Goal: Information Seeking & Learning: Learn about a topic

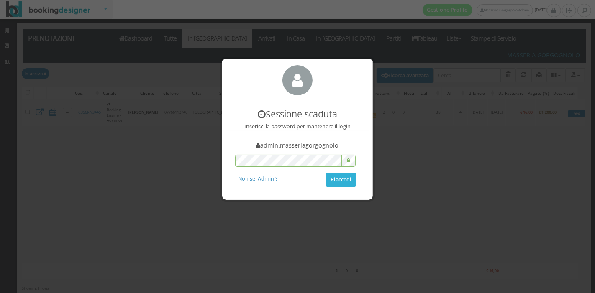
click at [335, 180] on button "Riaccedi" at bounding box center [341, 180] width 30 height 14
click at [347, 182] on button "Riaccedi" at bounding box center [341, 180] width 30 height 14
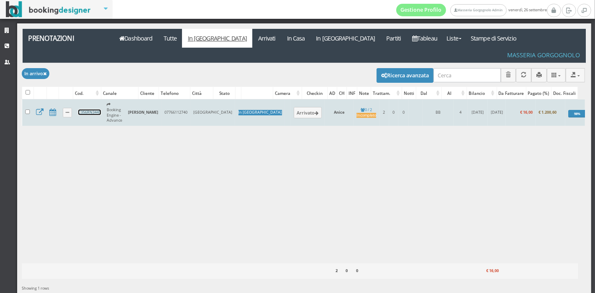
click at [83, 110] on link "C356RN3445" at bounding box center [89, 112] width 23 height 5
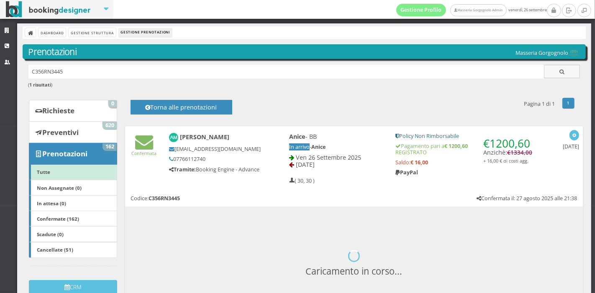
click at [259, 184] on div "Confermata Anokhi Mashru anokhimashru@gmail.com 07766112740 Tramite: Booking En…" at bounding box center [353, 156] width 457 height 61
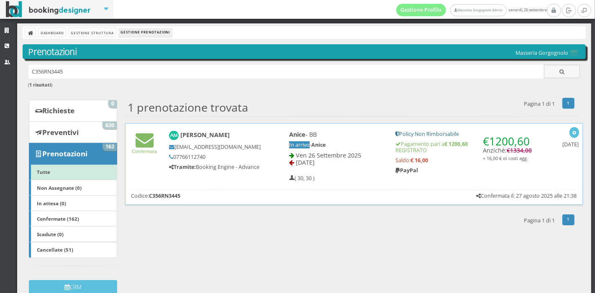
scroll to position [12, 0]
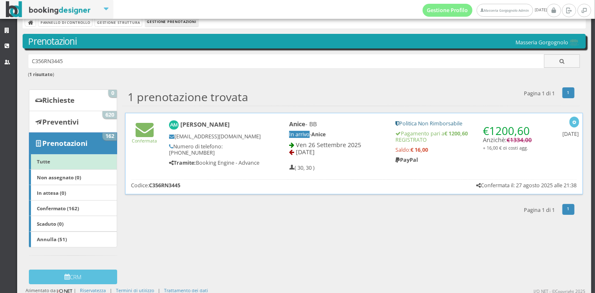
click at [259, 184] on div "Confermata Anokhi Mashru anokhimashru@gmail.com Numero di telefono: 07766112740…" at bounding box center [353, 154] width 457 height 82
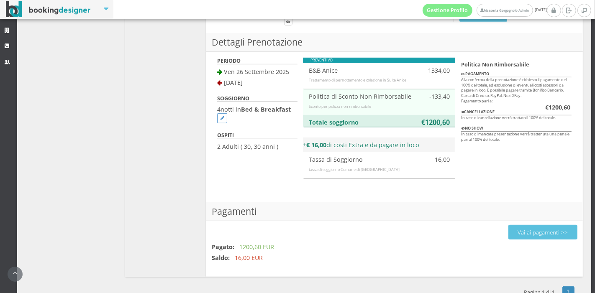
scroll to position [470, 0]
click at [519, 229] on font "Vai ai pagamenti >>" at bounding box center [542, 233] width 50 height 8
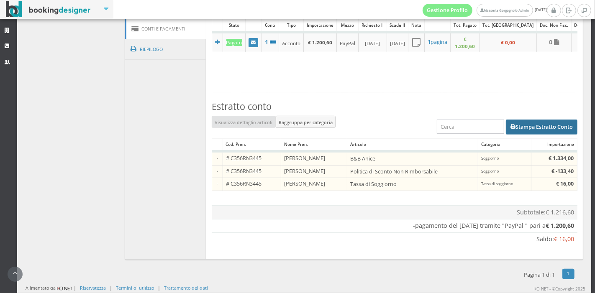
click at [515, 130] on font "Stampa Estratto Conto" at bounding box center [543, 126] width 57 height 7
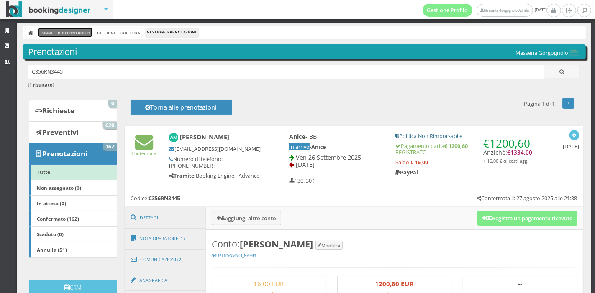
click at [68, 34] on font "Pannello di controllo" at bounding box center [66, 33] width 50 height 5
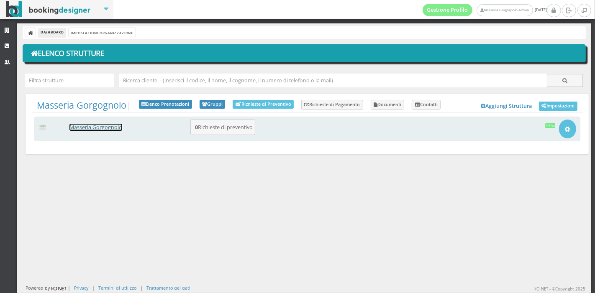
click at [105, 128] on link "Masseria Gorgognolo" at bounding box center [95, 127] width 53 height 7
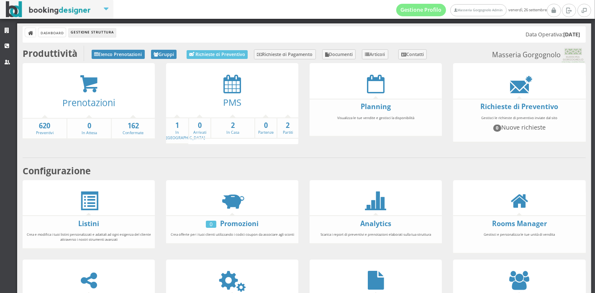
scroll to position [155, 0]
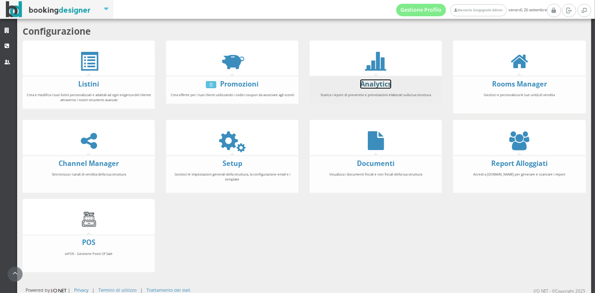
click at [370, 82] on link "Analytics" at bounding box center [375, 83] width 31 height 9
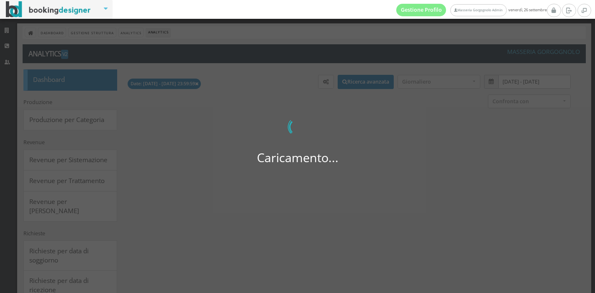
select select
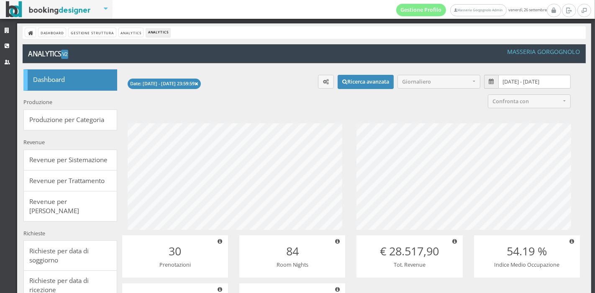
scroll to position [124, 251]
click at [511, 78] on input "[DATE] - [DATE]" at bounding box center [534, 82] width 72 height 14
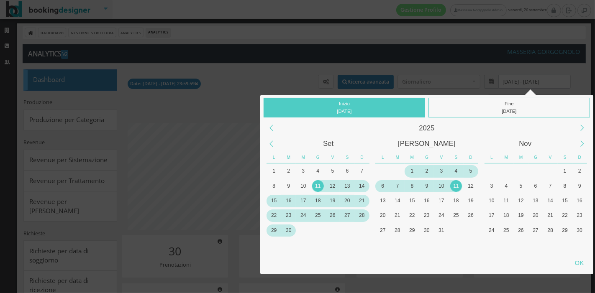
click at [413, 170] on div "1" at bounding box center [412, 171] width 12 height 12
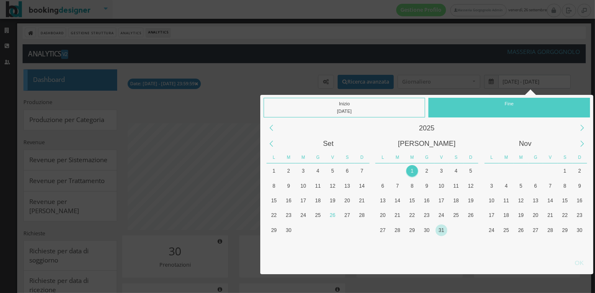
click at [441, 227] on div "31" at bounding box center [441, 231] width 12 height 12
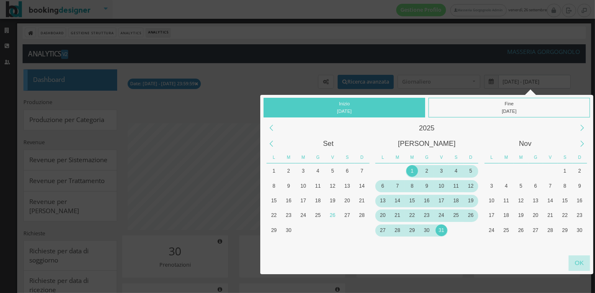
click at [581, 263] on div "OK" at bounding box center [578, 262] width 21 height 15
type input "[DATE] - [DATE]"
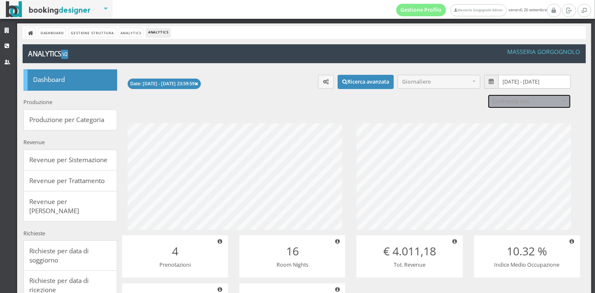
click at [516, 102] on span "Confronta con" at bounding box center [526, 101] width 68 height 6
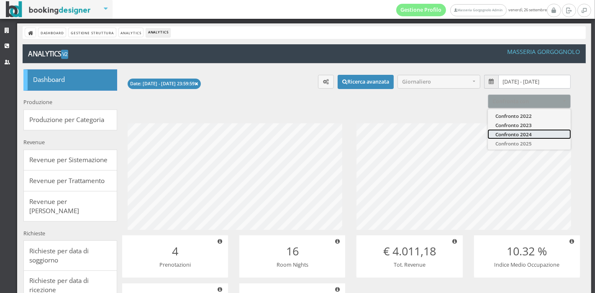
click at [514, 130] on link "Confronto 2024" at bounding box center [529, 133] width 83 height 9
select select "2024"
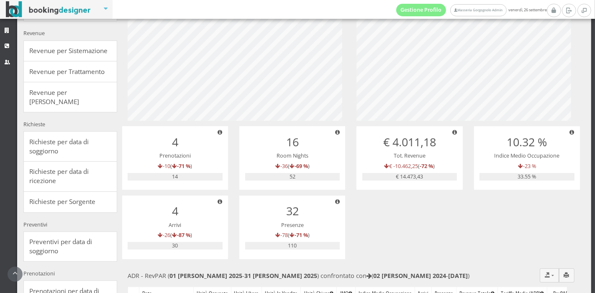
scroll to position [0, 0]
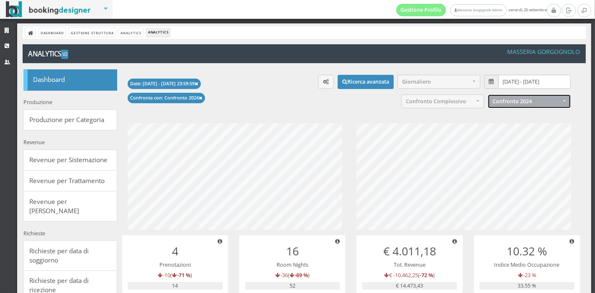
click at [517, 82] on input "[DATE] - [DATE]" at bounding box center [534, 82] width 72 height 14
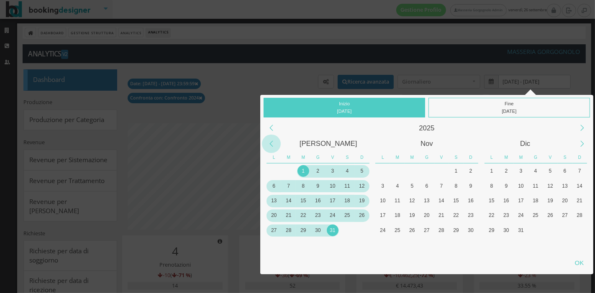
click at [271, 143] on div "Previous Month" at bounding box center [271, 144] width 19 height 19
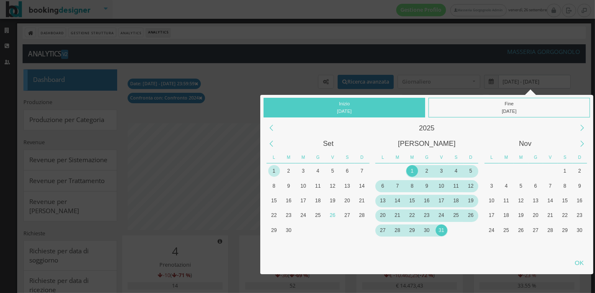
click at [276, 170] on div "1" at bounding box center [274, 171] width 12 height 12
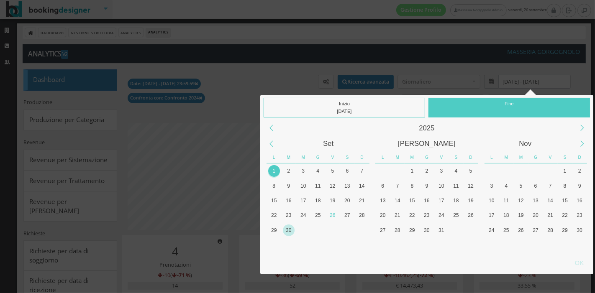
click at [286, 233] on div "30" at bounding box center [289, 231] width 12 height 12
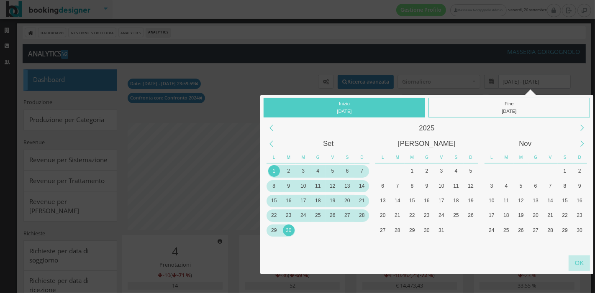
click at [578, 267] on div "OK" at bounding box center [578, 262] width 21 height 15
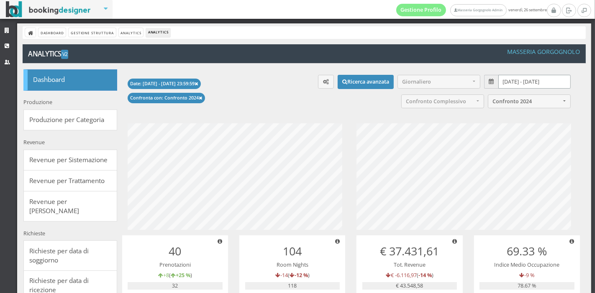
click at [515, 82] on input "[DATE] - [DATE]" at bounding box center [534, 82] width 72 height 14
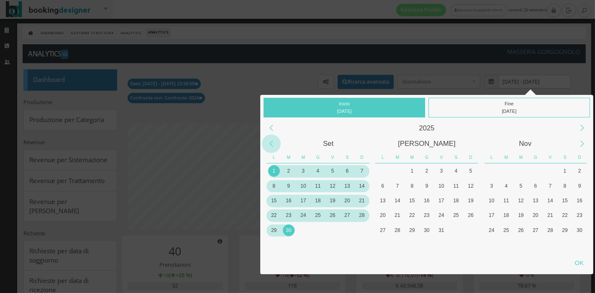
click at [271, 147] on div "Previous Month" at bounding box center [271, 144] width 19 height 19
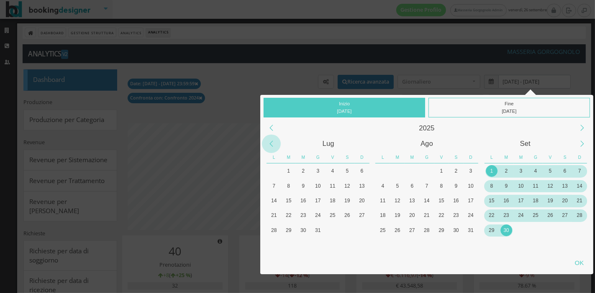
click at [271, 147] on div "Previous Month" at bounding box center [271, 144] width 19 height 19
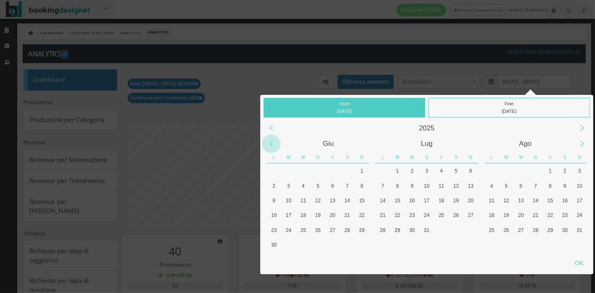
click at [271, 147] on div "Previous Month" at bounding box center [271, 144] width 19 height 19
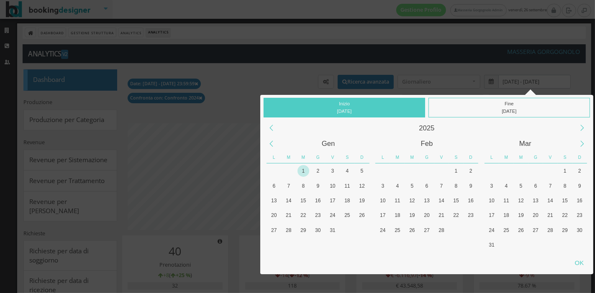
click at [304, 171] on div "1" at bounding box center [303, 171] width 12 height 12
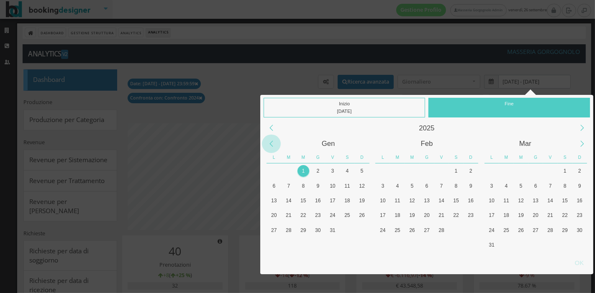
click at [272, 144] on div "Previous Month" at bounding box center [271, 144] width 19 height 19
click at [587, 129] on div "Next Year" at bounding box center [581, 128] width 19 height 19
click at [300, 229] on div "31" at bounding box center [303, 231] width 12 height 12
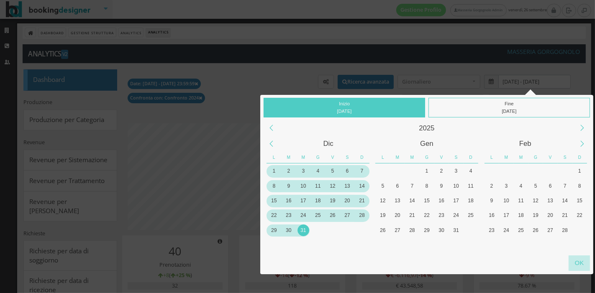
click at [579, 263] on div "OK" at bounding box center [578, 262] width 21 height 15
type input "[DATE] - [DATE]"
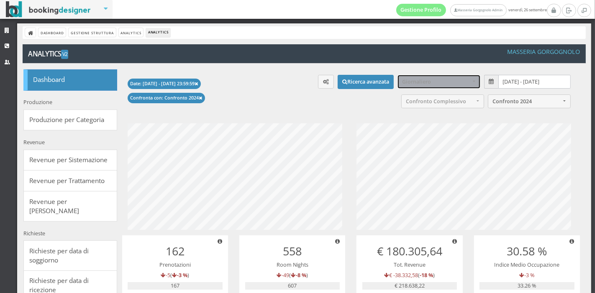
click at [439, 77] on button "Giornaliero" at bounding box center [438, 82] width 83 height 14
click at [410, 122] on span "Mensile" at bounding box center [414, 123] width 18 height 7
select select "month"
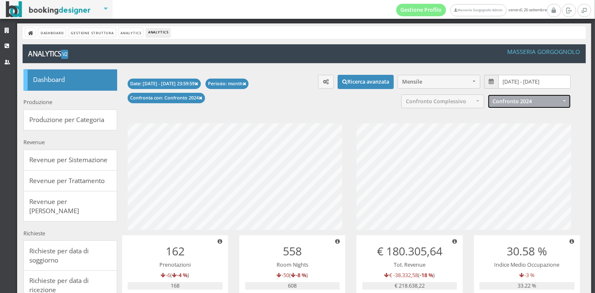
click at [510, 96] on button "Confronto 2024" at bounding box center [529, 101] width 83 height 14
click at [30, 33] on icon at bounding box center [31, 34] width 6 height 6
